Goal: Information Seeking & Learning: Learn about a topic

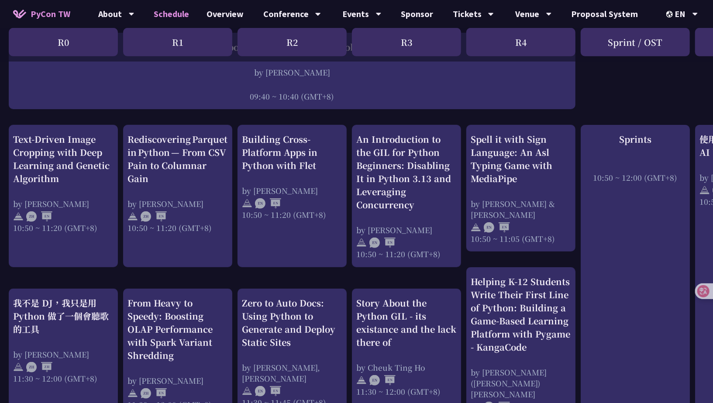
scroll to position [265, 0]
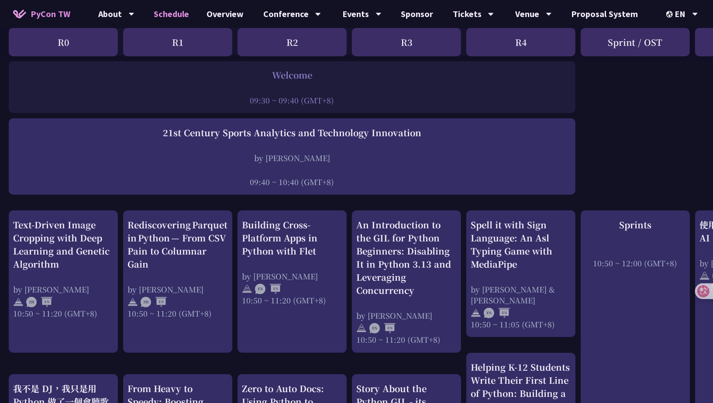
scroll to position [158, 0]
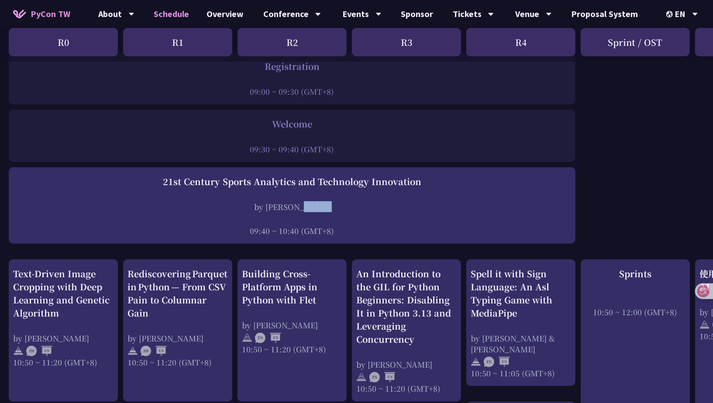
scroll to position [123, 0]
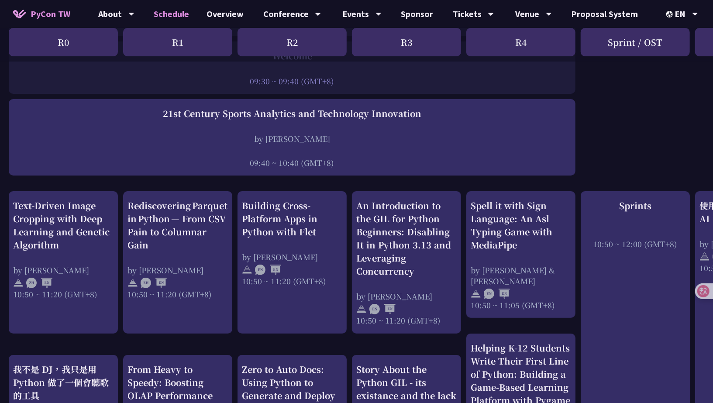
scroll to position [239, 0]
